Goal: Register for event/course

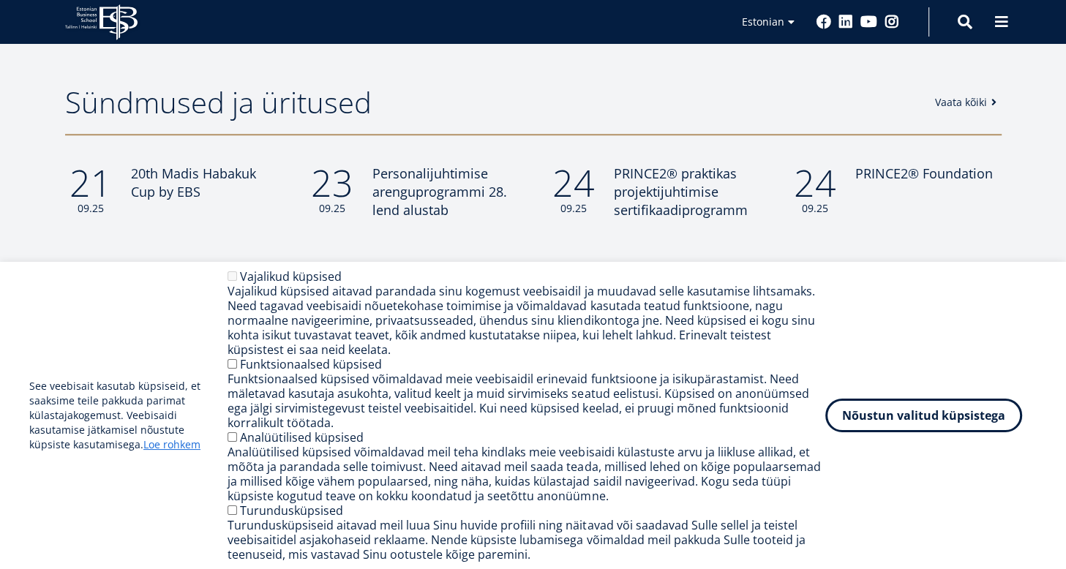
scroll to position [1203, 0]
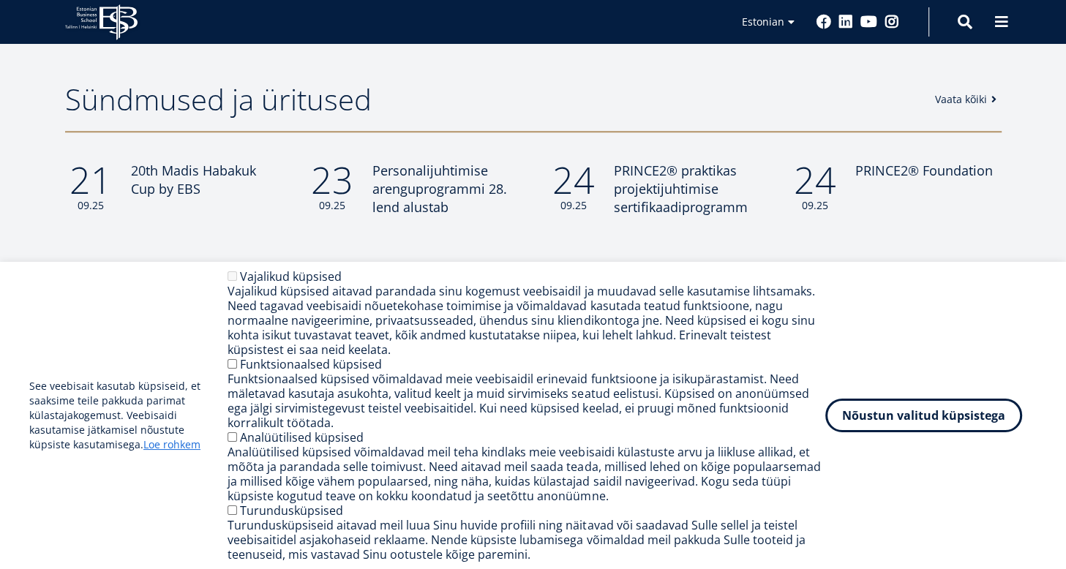
drag, startPoint x: 1071, startPoint y: 319, endPoint x: 1066, endPoint y: 341, distance: 22.5
click at [1066, 341] on html "See veebisait kasutab küpsiseid, et saaksime teile pakkuda parimat külastajakog…" at bounding box center [533, 103] width 1066 height 2613
click at [921, 419] on button "Nõustun valitud küpsistega" at bounding box center [924, 413] width 197 height 34
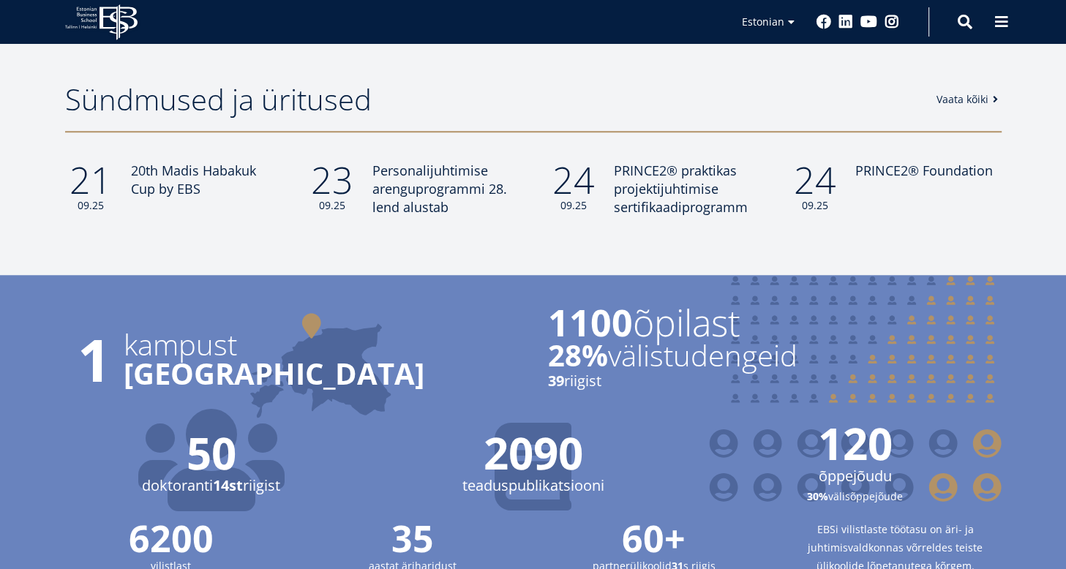
click at [968, 92] on link "Vaata kõiki" at bounding box center [970, 99] width 67 height 15
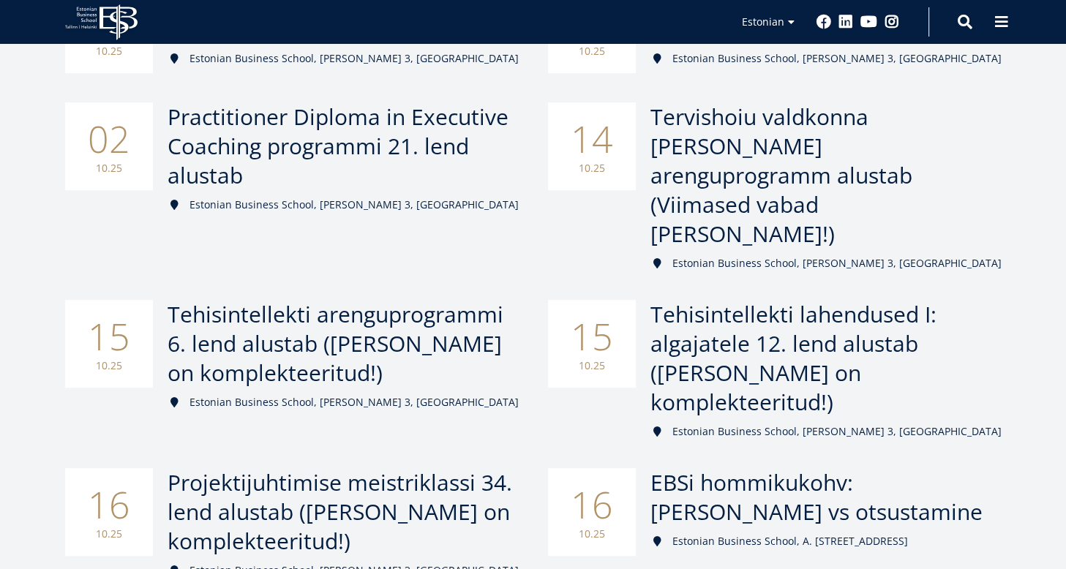
scroll to position [612, 0]
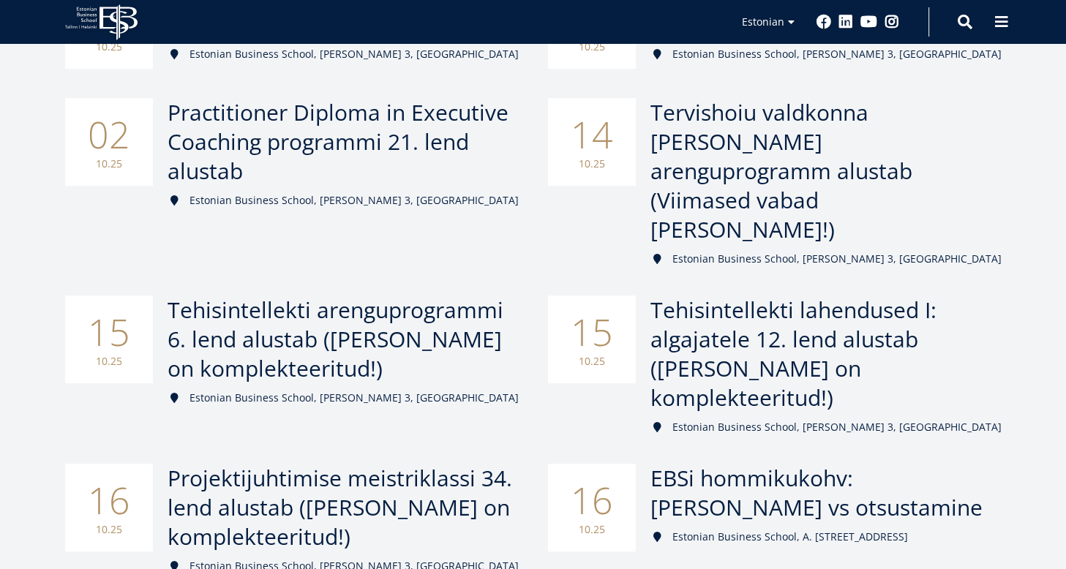
drag, startPoint x: 1071, startPoint y: 176, endPoint x: 1033, endPoint y: 373, distance: 199.8
click at [1033, 373] on html "EBS Logo Created with Sketch. Kasutaja konto menüü Admin Estonian Estonian Engl…" at bounding box center [533, 281] width 1066 height 1786
click at [719, 463] on span "EBSi hommikukohv: Kaasamine vs otsustamine" at bounding box center [814, 492] width 332 height 59
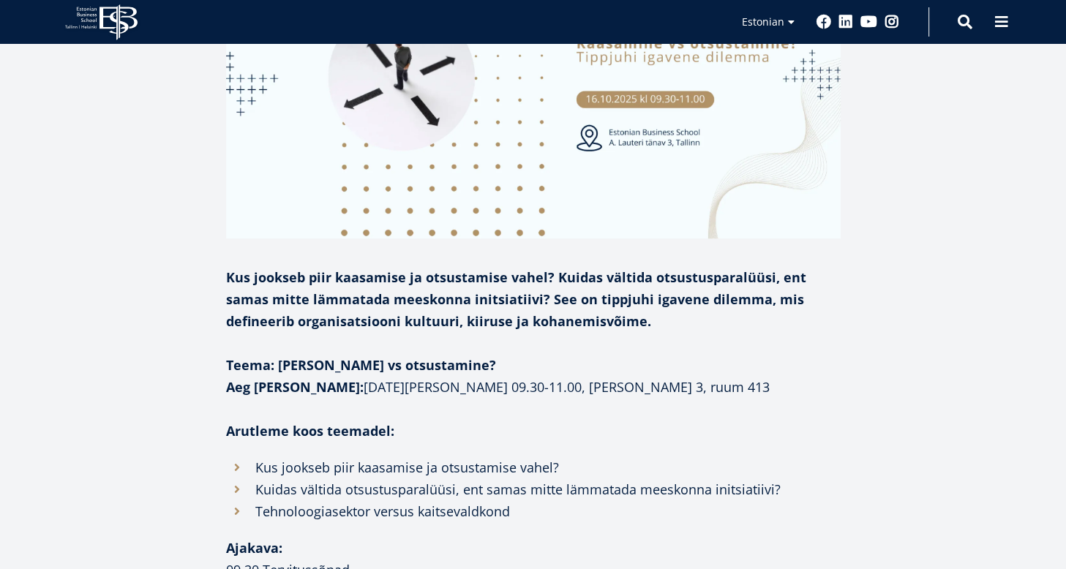
scroll to position [366, 0]
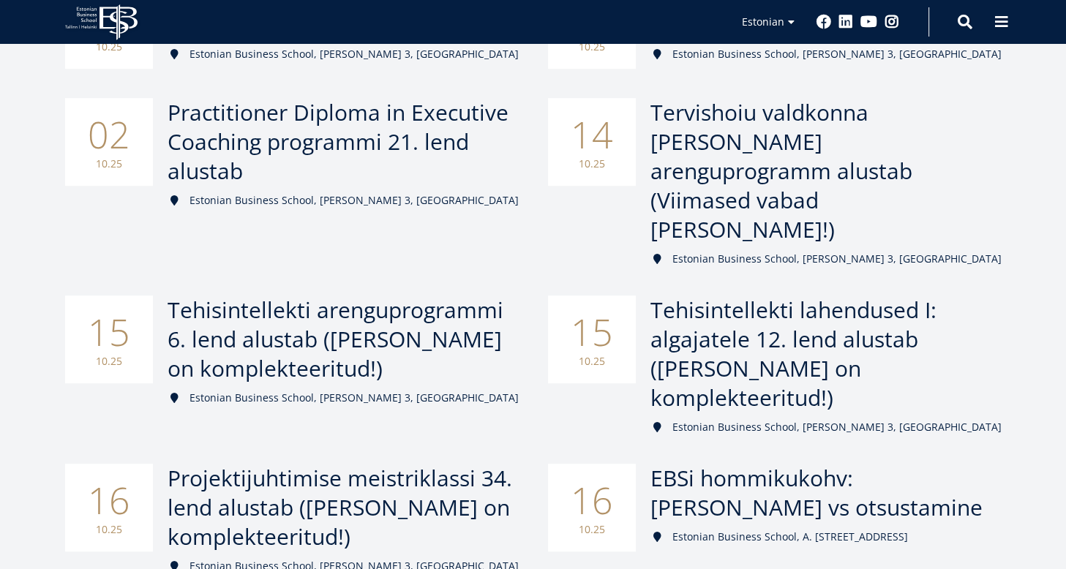
scroll to position [246, 0]
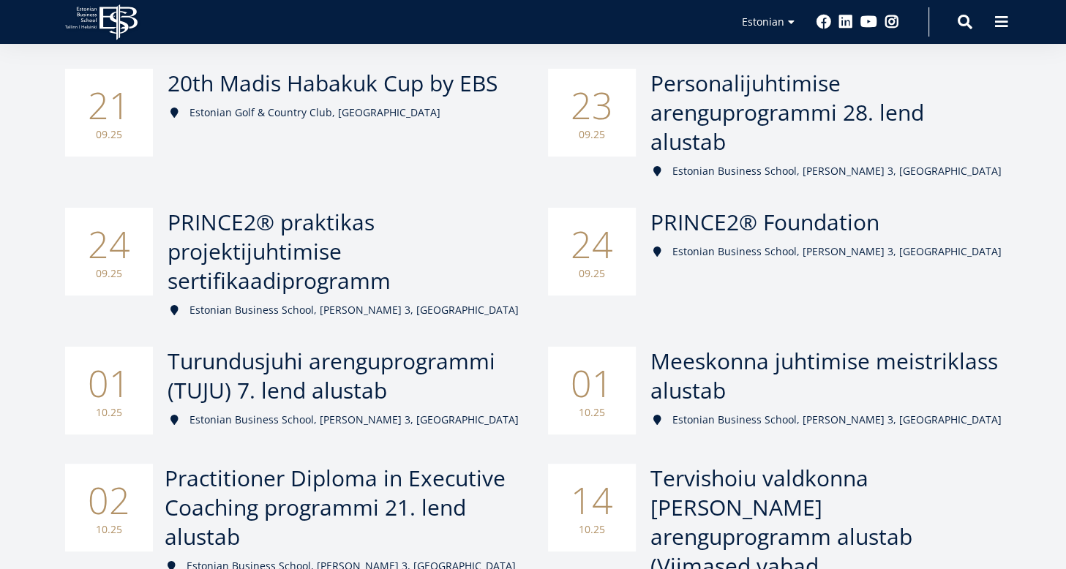
click at [272, 478] on span "Practitioner Diploma in Executive Coaching programmi 21. lend alustab" at bounding box center [335, 507] width 341 height 89
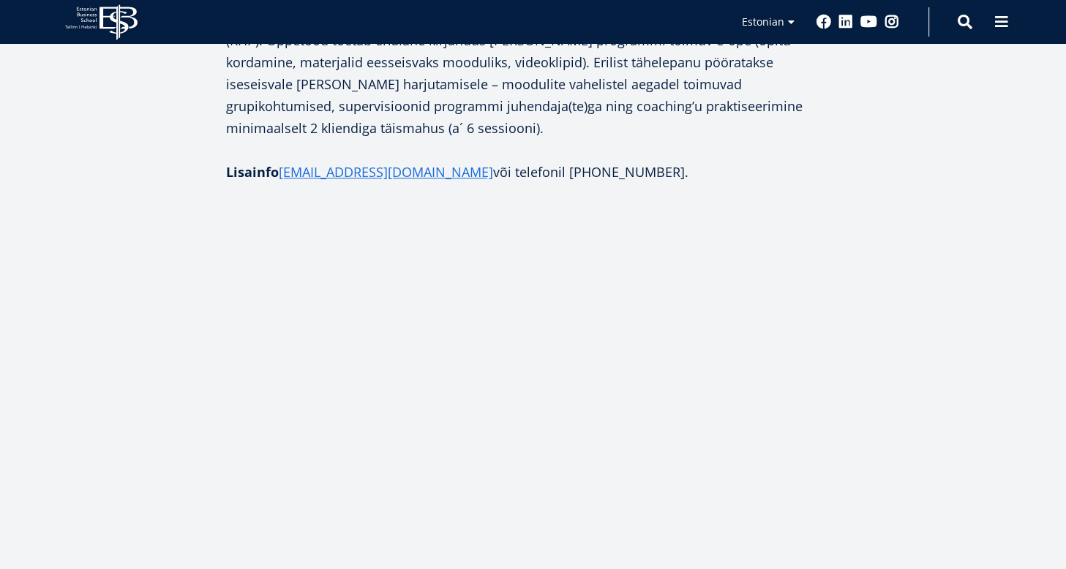
scroll to position [1098, 0]
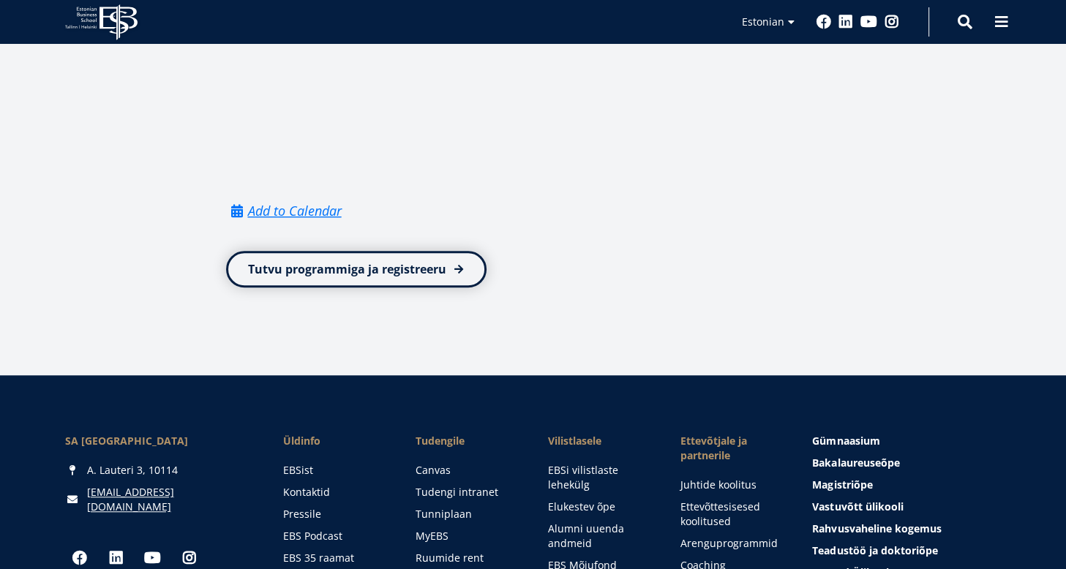
click at [307, 251] on link "Tutvu programmiga ja registreeru" at bounding box center [356, 269] width 261 height 37
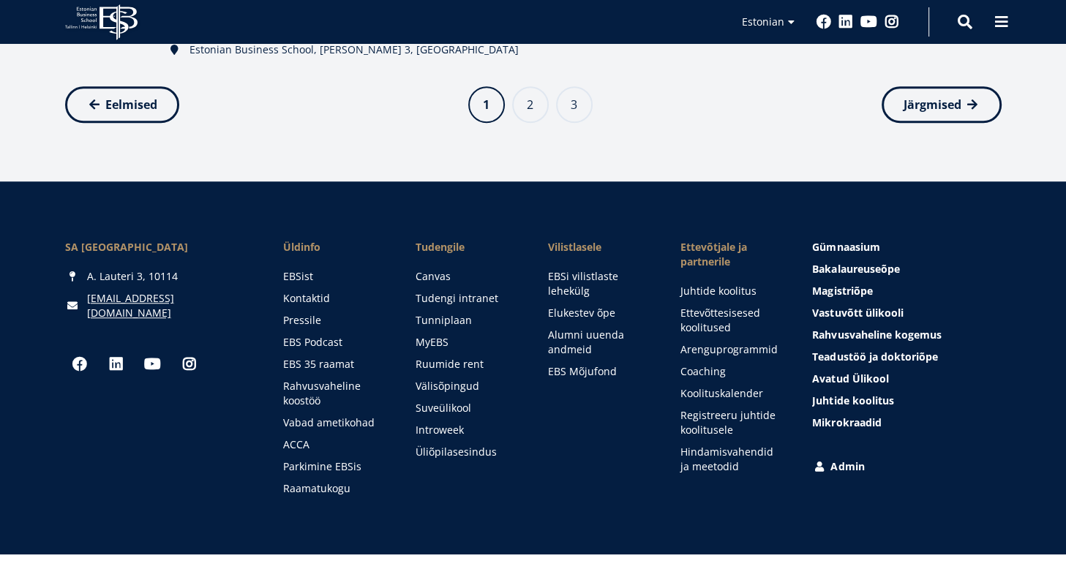
scroll to position [763, 0]
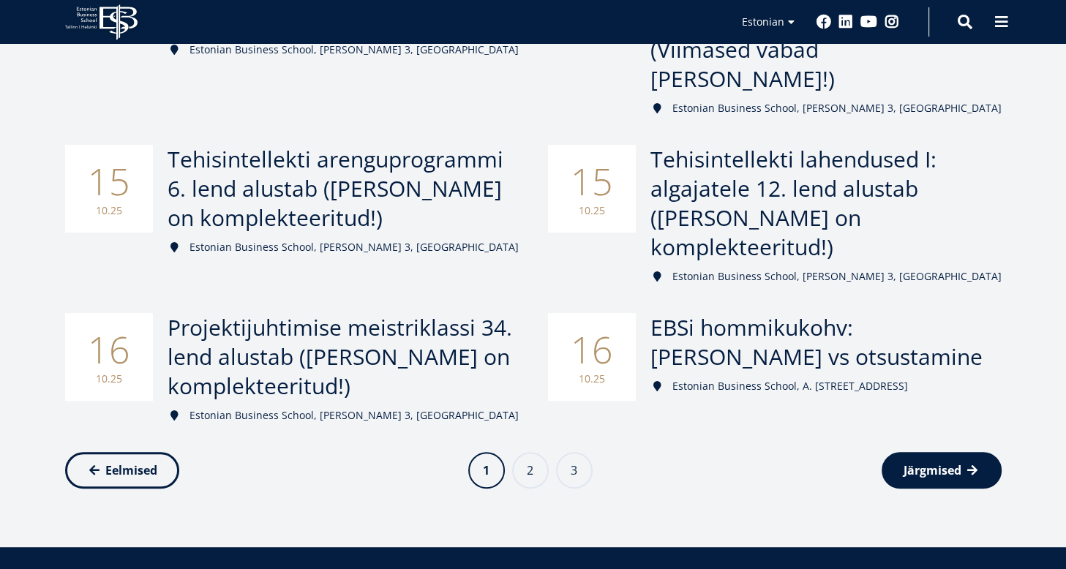
click at [916, 463] on span "Järgmised" at bounding box center [933, 470] width 58 height 15
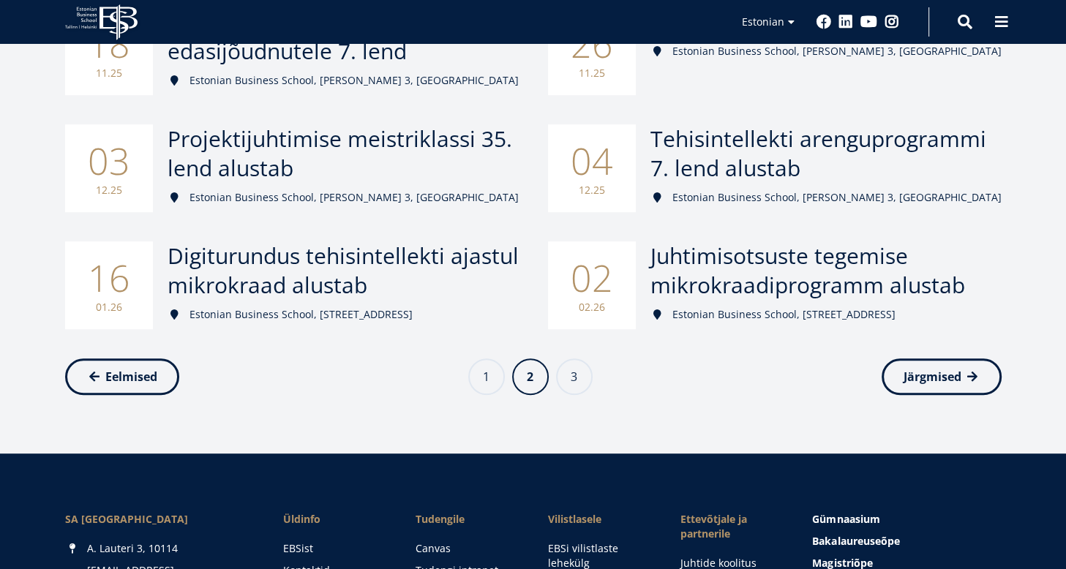
scroll to position [366, 0]
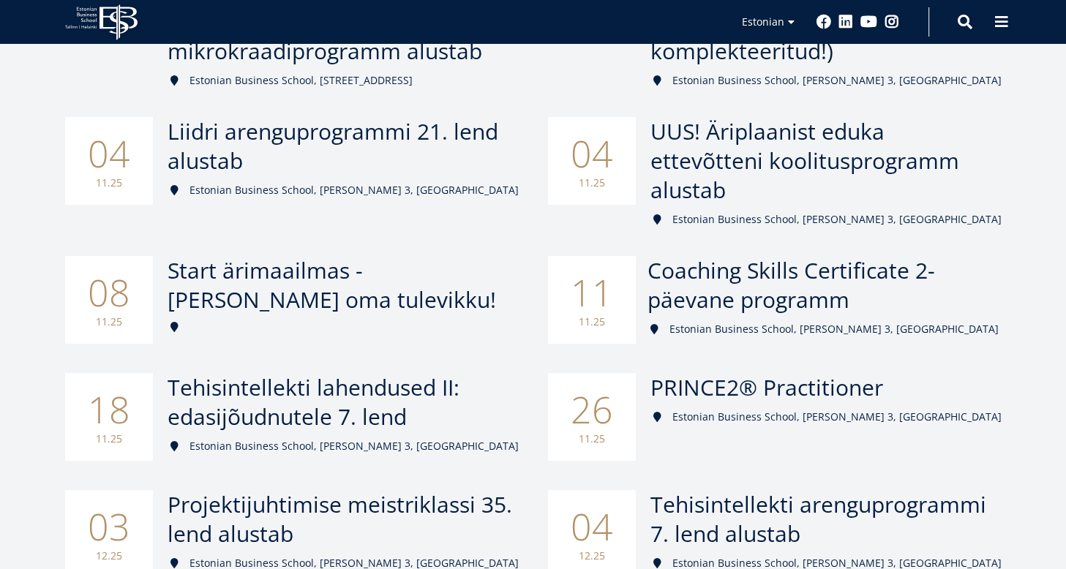
click at [845, 280] on span "Coaching Skills Certificate 2-päevane programm" at bounding box center [792, 284] width 288 height 59
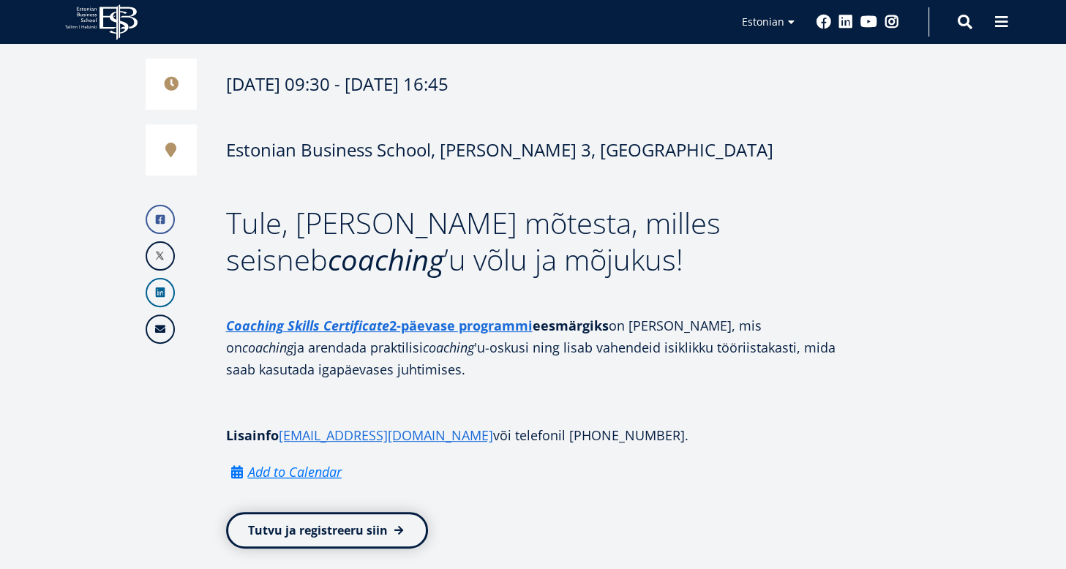
scroll to position [732, 0]
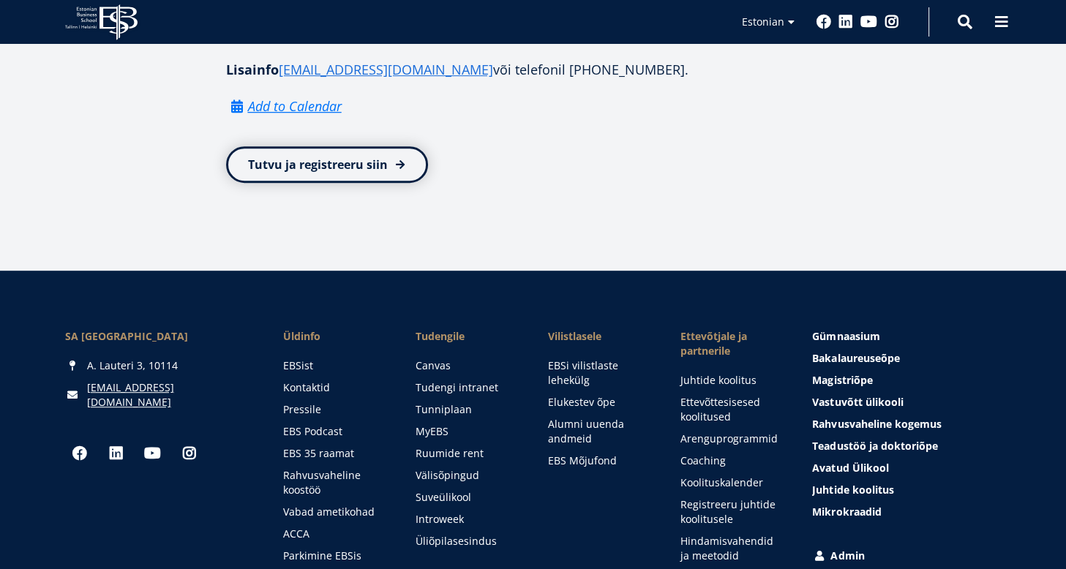
click at [360, 158] on link "Tutvu ja registreeru siin" at bounding box center [327, 164] width 202 height 37
